Goal: Task Accomplishment & Management: Complete application form

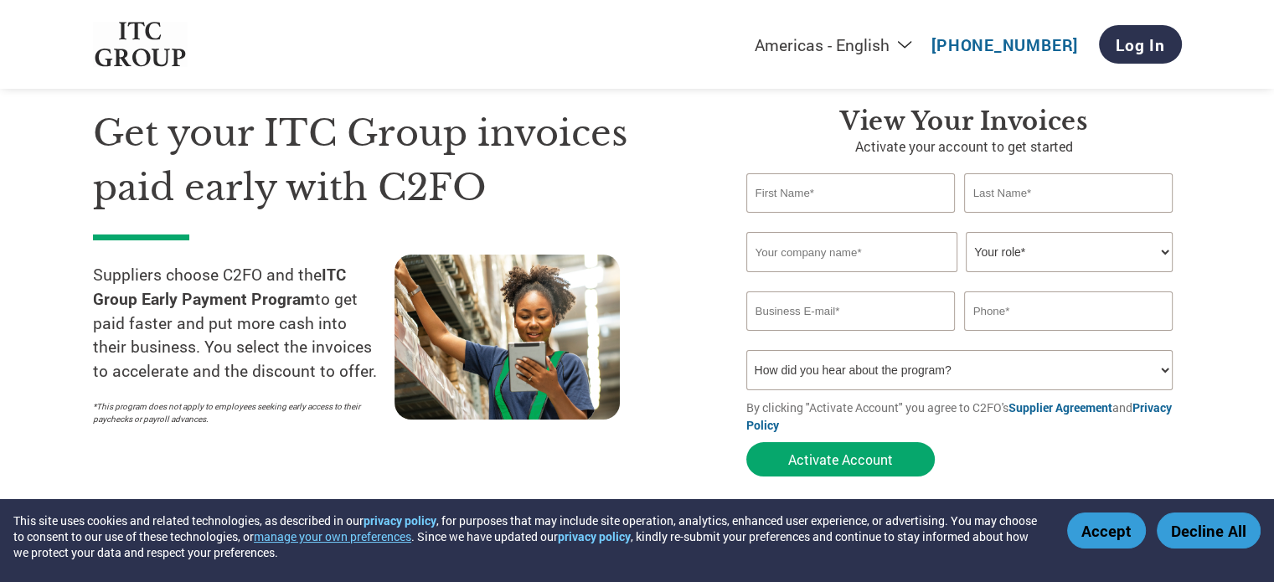
scroll to position [49, 0]
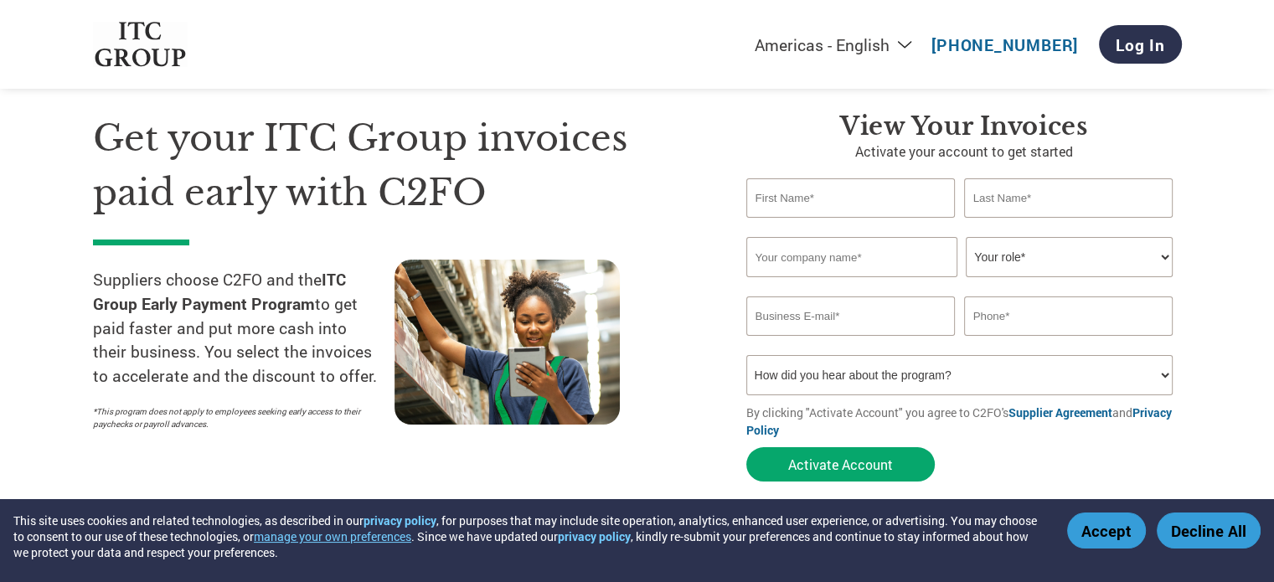
click at [784, 197] on input "text" at bounding box center [850, 197] width 209 height 39
type input "Abirami"
click at [999, 209] on input "text" at bounding box center [1068, 197] width 209 height 39
type input "[PERSON_NAME]"
click at [943, 255] on input "text" at bounding box center [851, 257] width 211 height 40
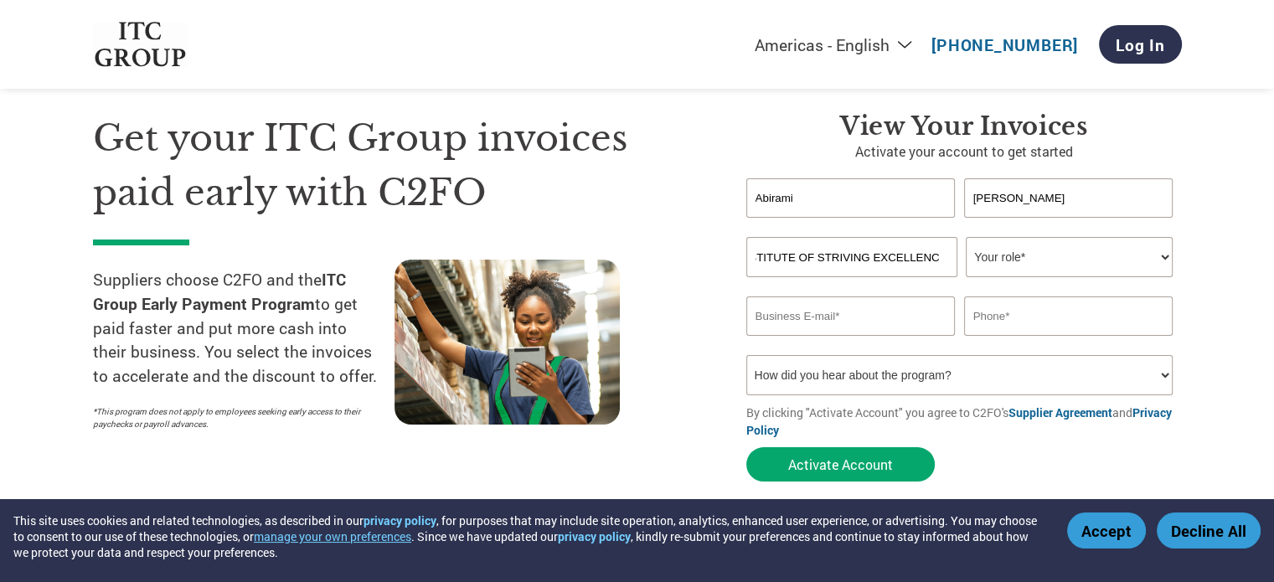
scroll to position [0, 50]
type input "RBA INSTITUTE OF STRIVING EXCELLENCE"
click at [1039, 248] on select "Your role* CFO Controller Credit Manager Finance Director Treasurer CEO Preside…" at bounding box center [1069, 257] width 207 height 40
select select "OTHER"
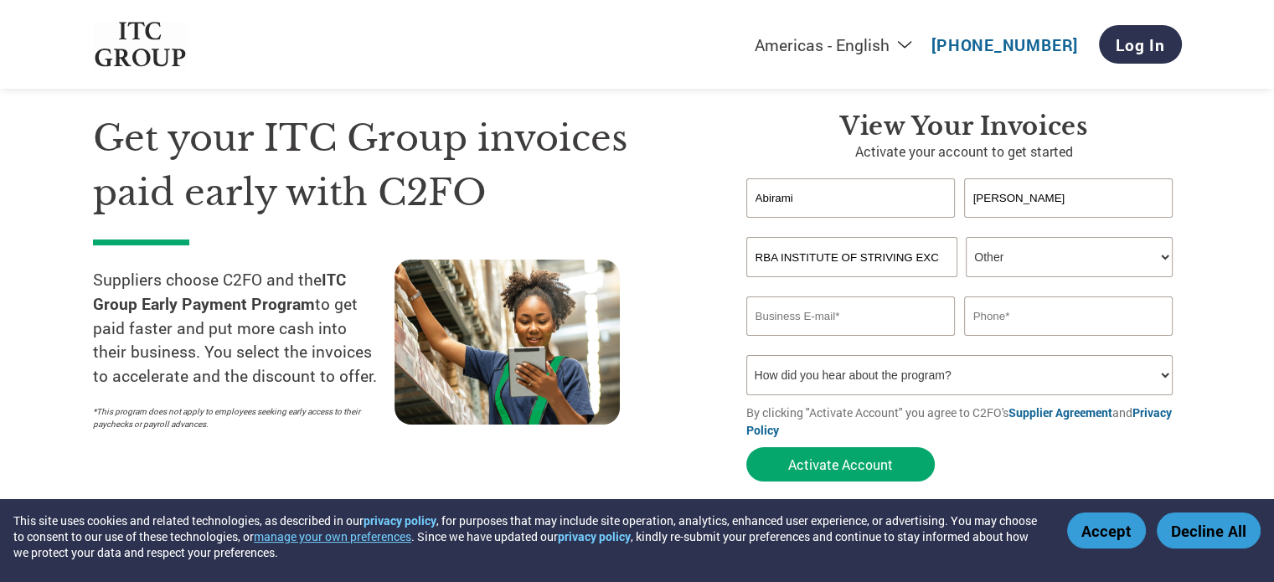
click at [966, 237] on select "Your role* CFO Controller Credit Manager Finance Director Treasurer CEO Preside…" at bounding box center [1069, 257] width 207 height 40
click at [835, 318] on input "email" at bounding box center [850, 316] width 209 height 39
type input "[EMAIL_ADDRESS][DOMAIN_NAME]"
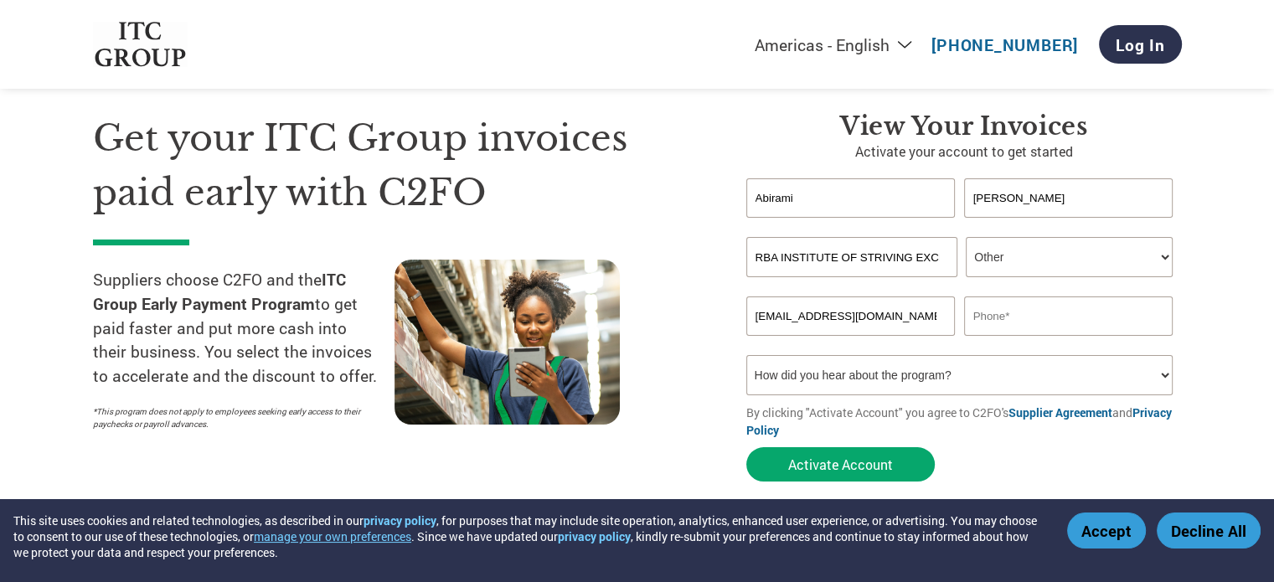
click at [1005, 312] on input "text" at bounding box center [1068, 316] width 209 height 39
type input "9850815324"
click at [866, 382] on select "How did you hear about the program? Received a letter Email Social Media Online…" at bounding box center [959, 375] width 427 height 40
select select "Email"
click at [746, 355] on select "How did you hear about the program? Received a letter Email Social Media Online…" at bounding box center [959, 375] width 427 height 40
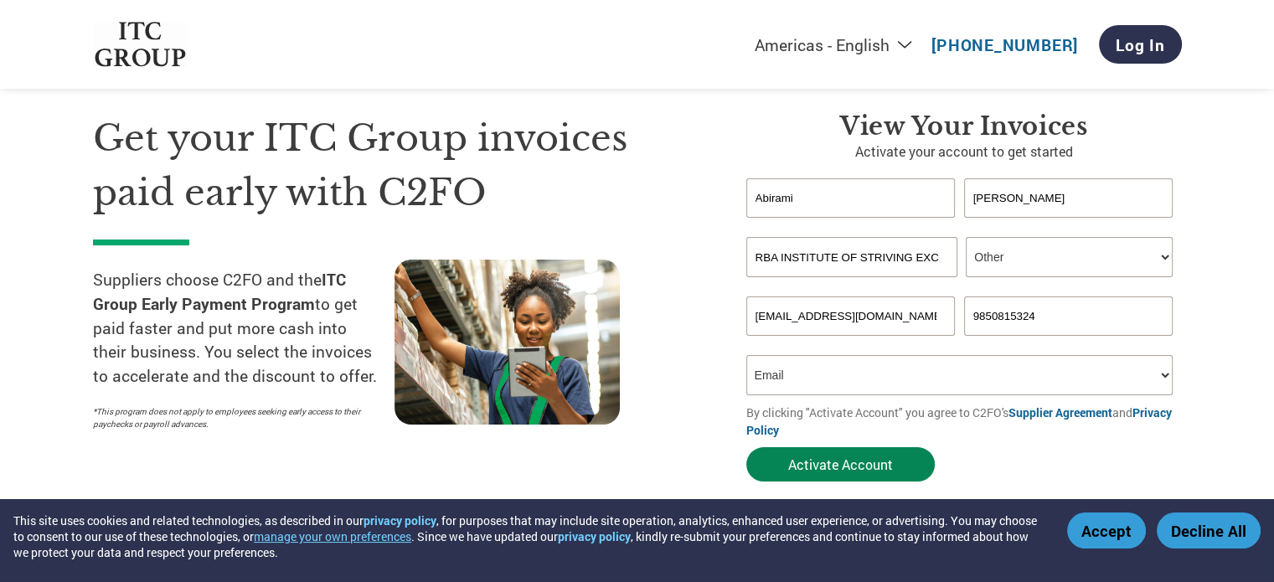
click at [824, 462] on button "Activate Account" at bounding box center [840, 464] width 188 height 34
click at [781, 301] on input "[EMAIL_ADDRESS][DOMAIN_NAME]" at bounding box center [850, 316] width 209 height 39
type input "[EMAIL_ADDRESS][DOMAIN_NAME]"
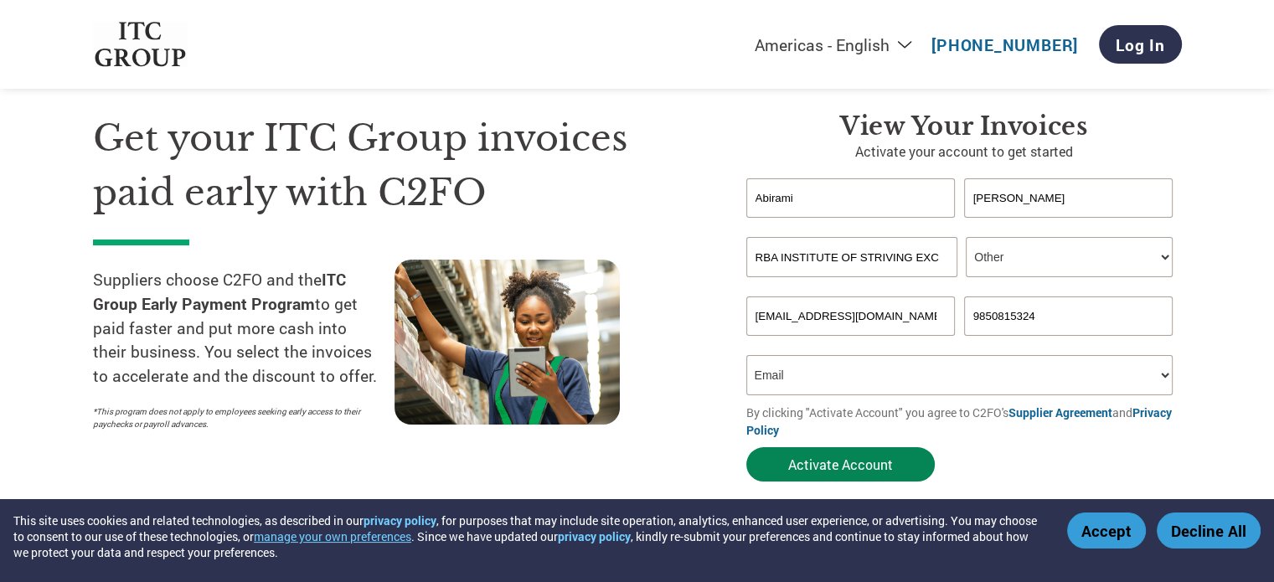
click at [843, 463] on button "Activate Account" at bounding box center [840, 464] width 188 height 34
click at [865, 309] on input "[EMAIL_ADDRESS][DOMAIN_NAME]" at bounding box center [850, 316] width 209 height 39
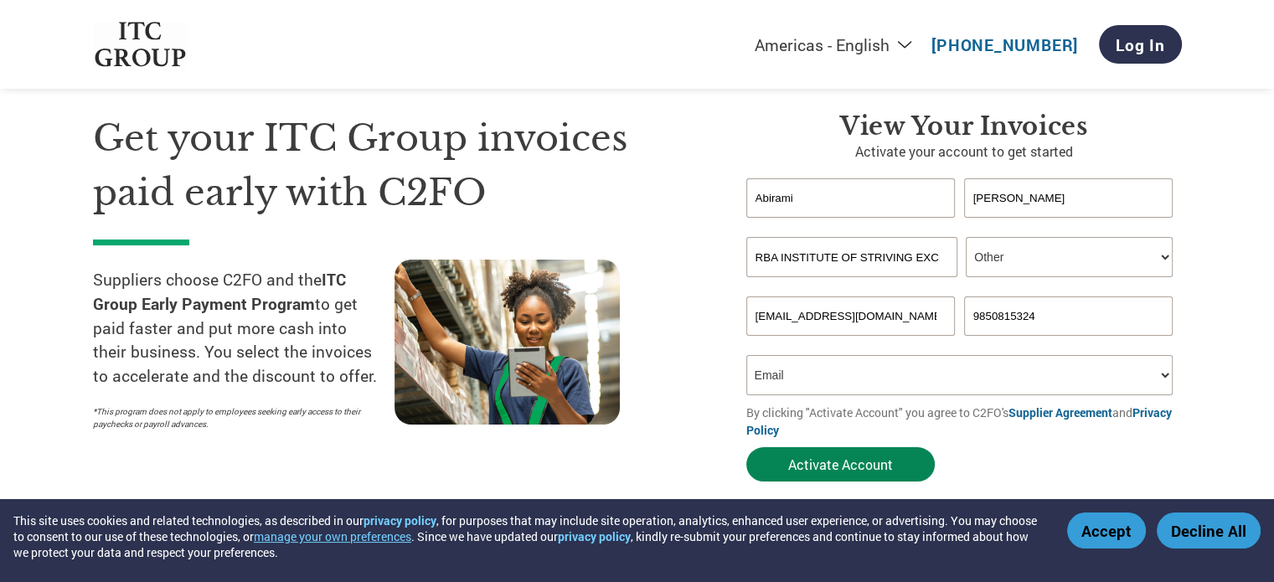
click at [867, 462] on button "Activate Account" at bounding box center [840, 464] width 188 height 34
click at [1216, 354] on section "Get your ITC Group invoices paid early with C2FO Suppliers choose C2FO and the …" at bounding box center [637, 281] width 1274 height 526
click at [929, 321] on input "[EMAIL_ADDRESS][DOMAIN_NAME]" at bounding box center [850, 316] width 209 height 39
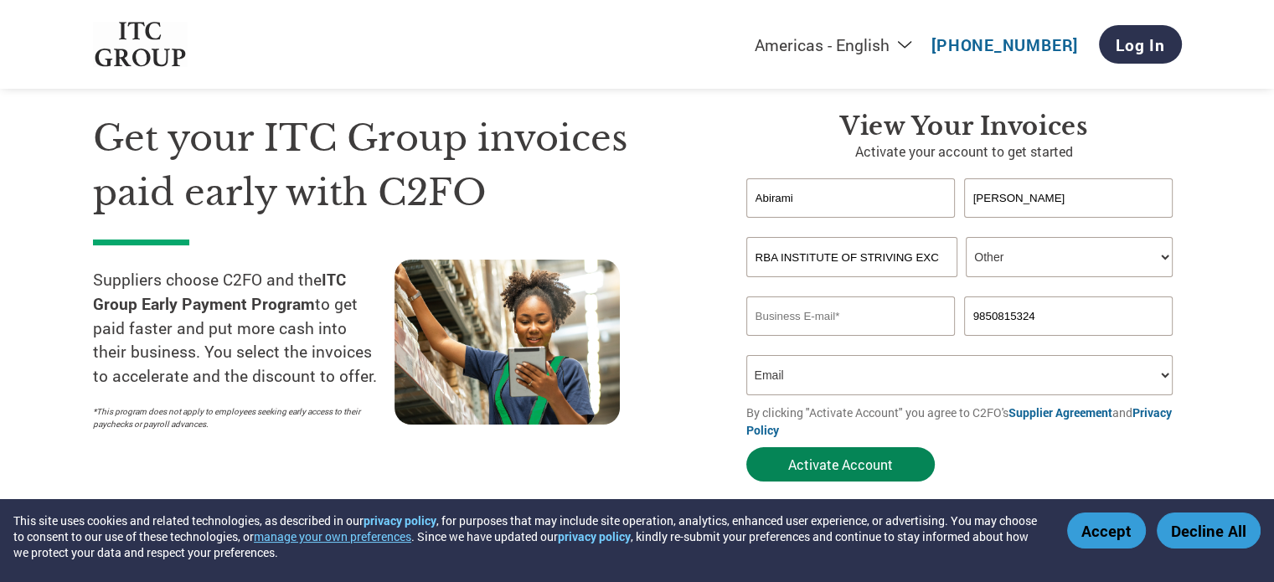
click at [861, 474] on button "Activate Account" at bounding box center [840, 464] width 188 height 34
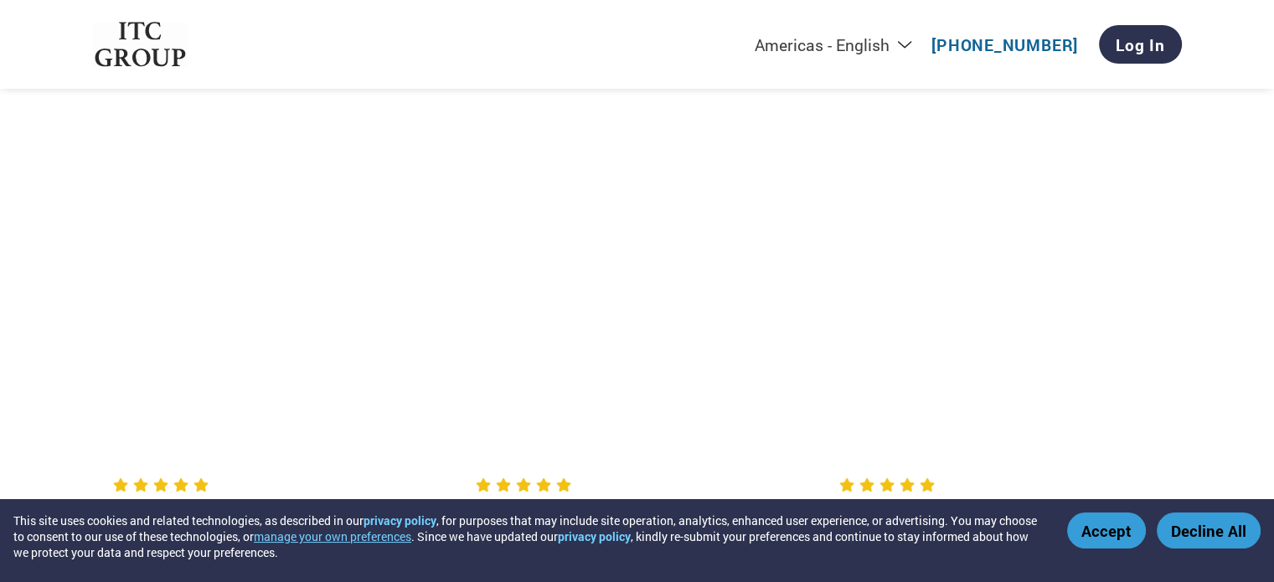
scroll to position [2269, 0]
